Goal: Task Accomplishment & Management: Manage account settings

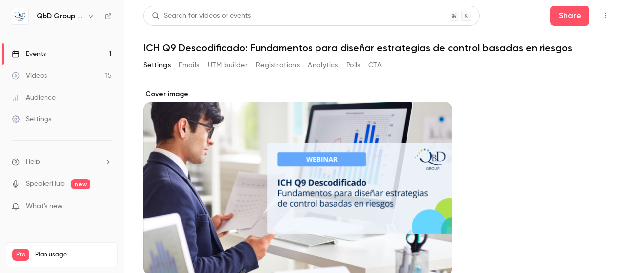
click at [181, 64] on button "Emails" at bounding box center [189, 65] width 21 height 16
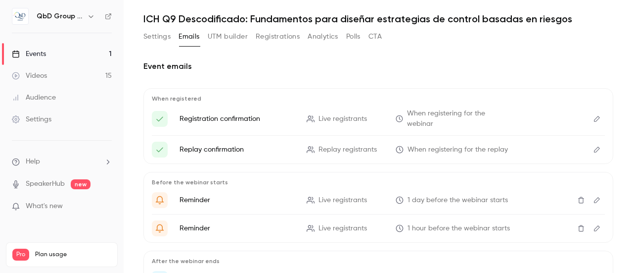
scroll to position [49, 0]
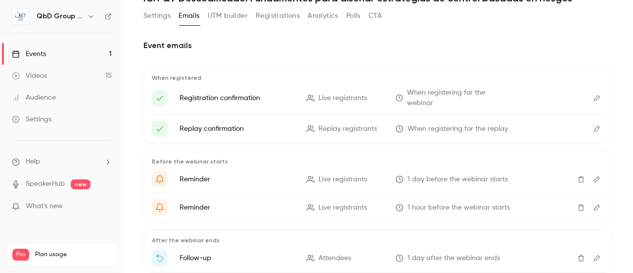
click at [593, 96] on icon "Edit" at bounding box center [597, 98] width 8 height 7
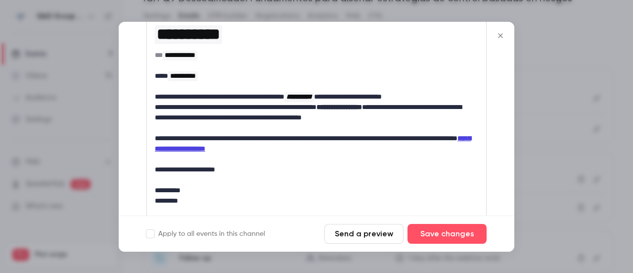
scroll to position [285, 0]
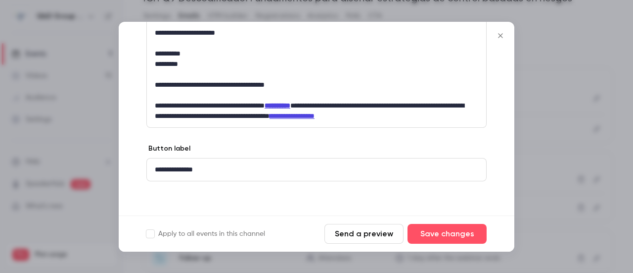
click at [504, 34] on icon "Close" at bounding box center [501, 36] width 12 height 8
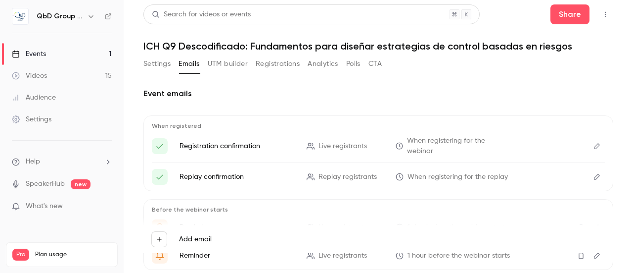
scroll to position [0, 0]
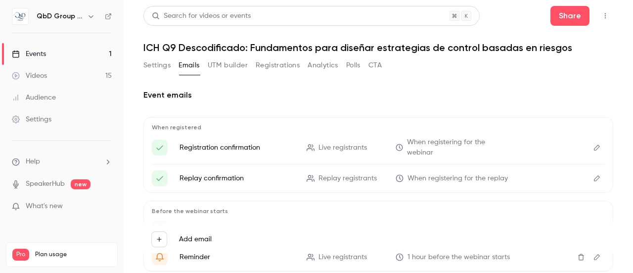
click at [294, 67] on button "Registrations" at bounding box center [278, 65] width 44 height 16
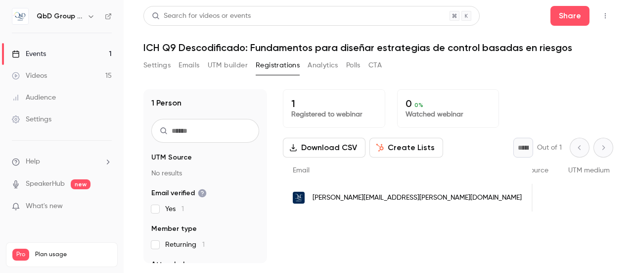
scroll to position [0, 569]
